Goal: Navigation & Orientation: Find specific page/section

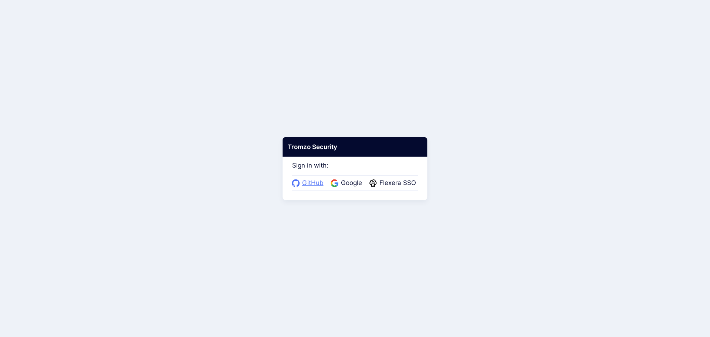
click at [314, 187] on span "GitHub" at bounding box center [313, 183] width 26 height 10
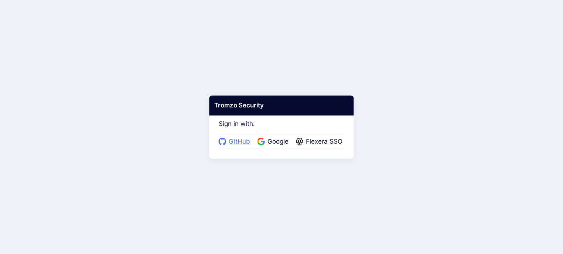
click at [237, 143] on span "GitHub" at bounding box center [240, 142] width 26 height 10
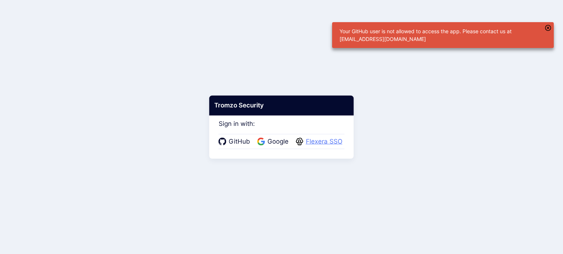
click at [316, 139] on span "Flexera SSO" at bounding box center [324, 142] width 41 height 10
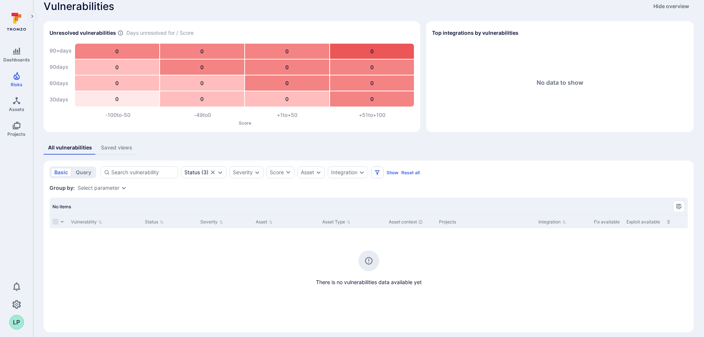
scroll to position [16, 0]
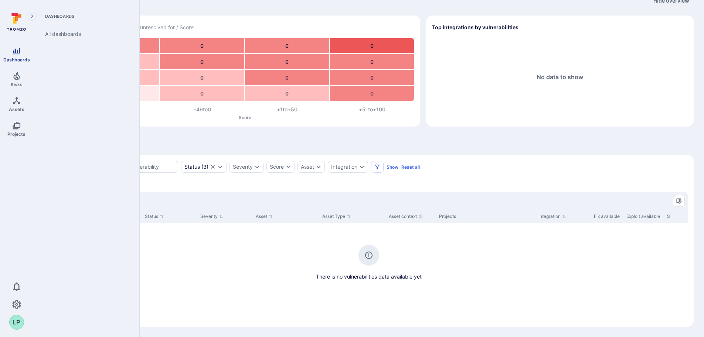
click at [21, 56] on link "Dashboards" at bounding box center [16, 55] width 33 height 22
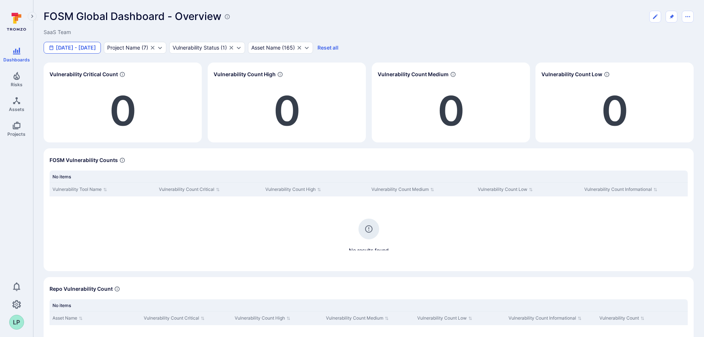
click at [92, 47] on button "[DATE] - [DATE]" at bounding box center [72, 48] width 57 height 12
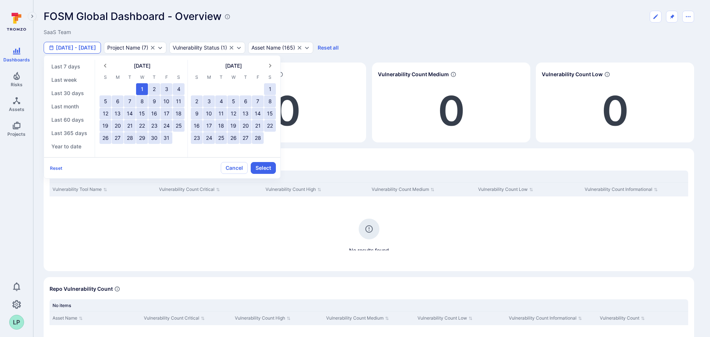
click at [92, 47] on div at bounding box center [355, 168] width 710 height 337
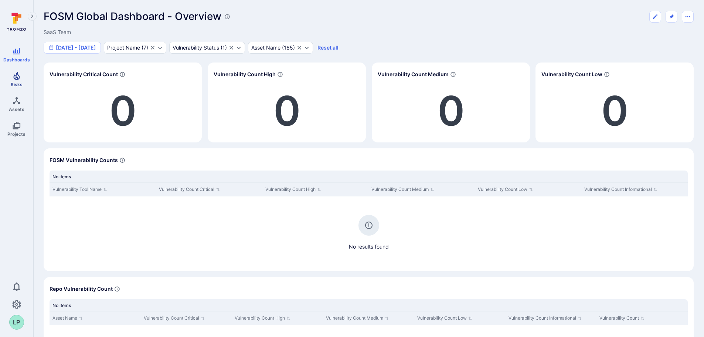
click at [24, 79] on link "Risks" at bounding box center [16, 79] width 33 height 22
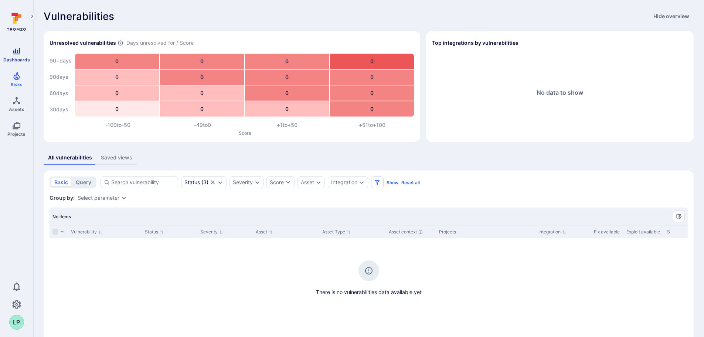
click at [21, 49] on icon "Dashboards" at bounding box center [16, 51] width 9 height 9
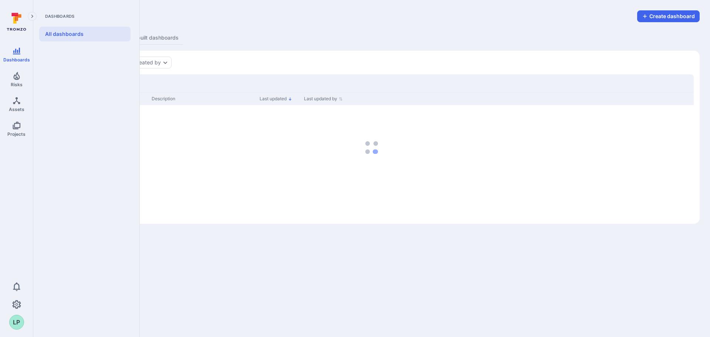
click at [16, 27] on icon at bounding box center [16, 22] width 33 height 26
